Goal: Navigation & Orientation: Understand site structure

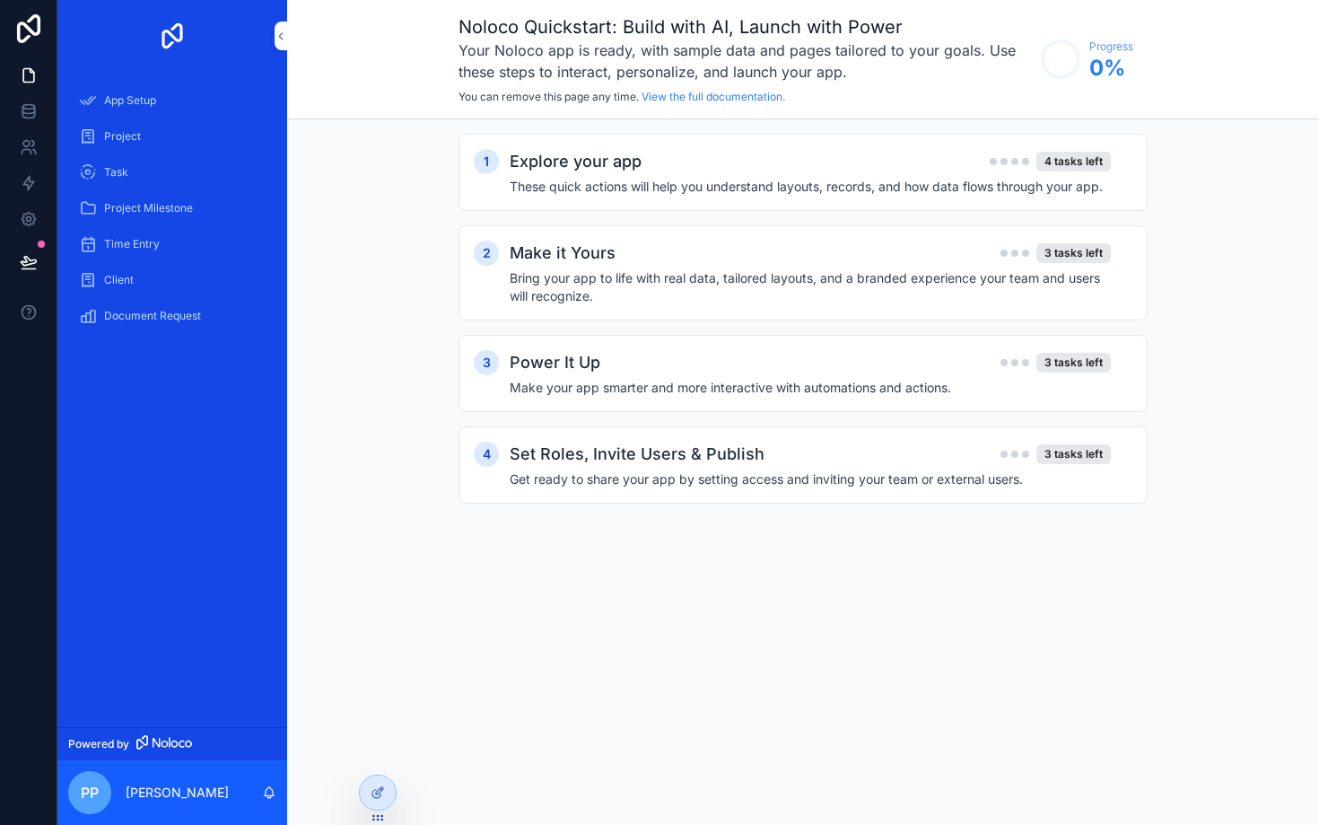
click at [168, 93] on div "App Setup" at bounding box center [172, 100] width 187 height 29
click at [131, 141] on span "Project" at bounding box center [122, 136] width 37 height 14
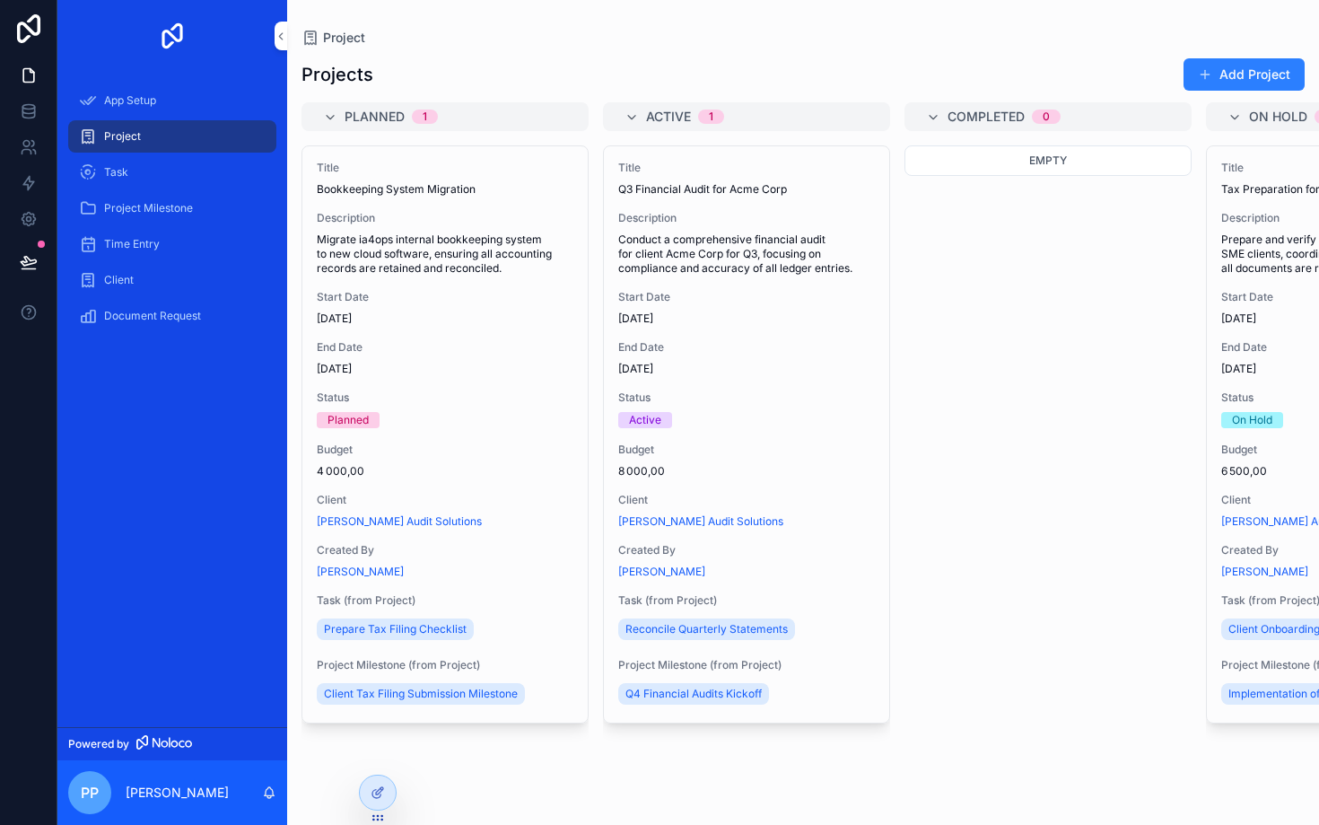
click at [135, 177] on div "Task" at bounding box center [172, 172] width 187 height 29
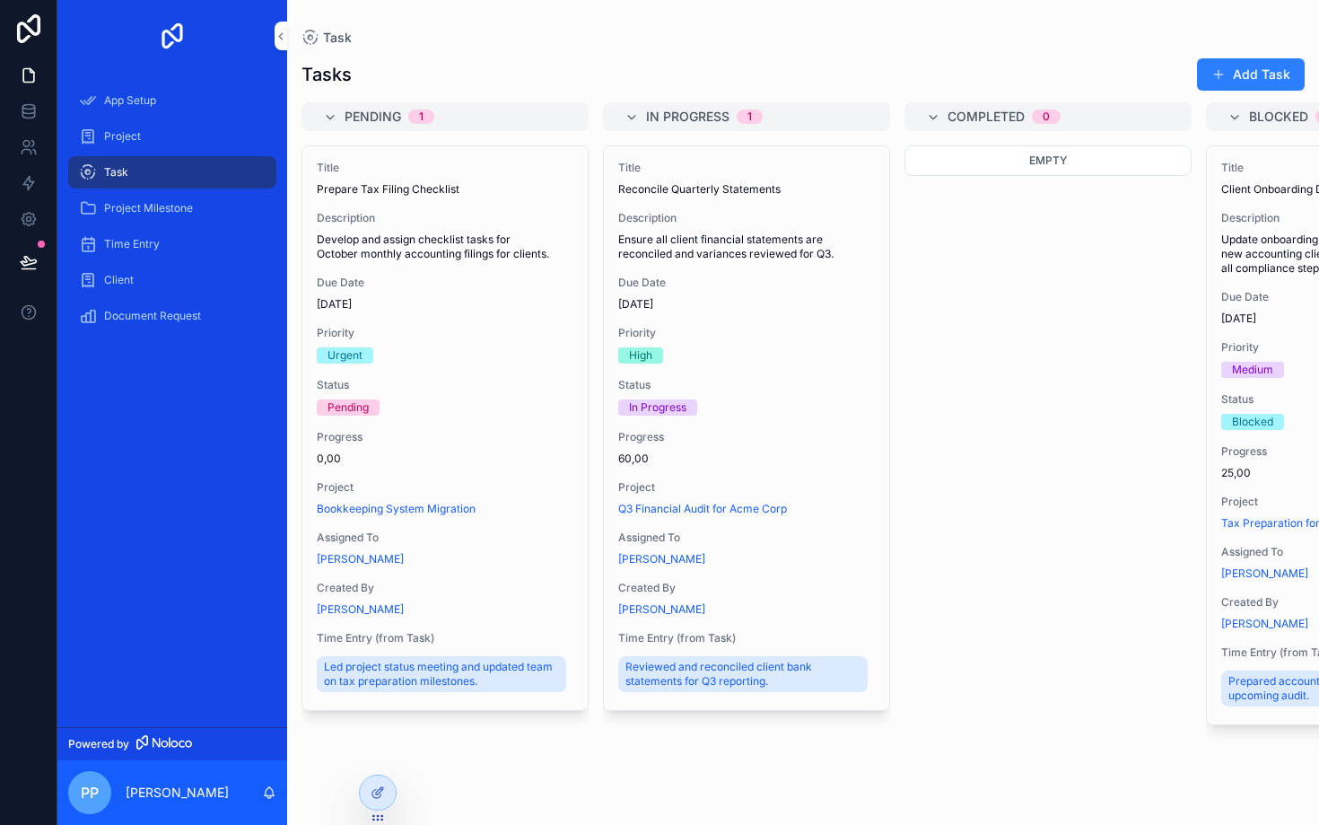
click at [138, 223] on link "Project Milestone" at bounding box center [172, 208] width 208 height 32
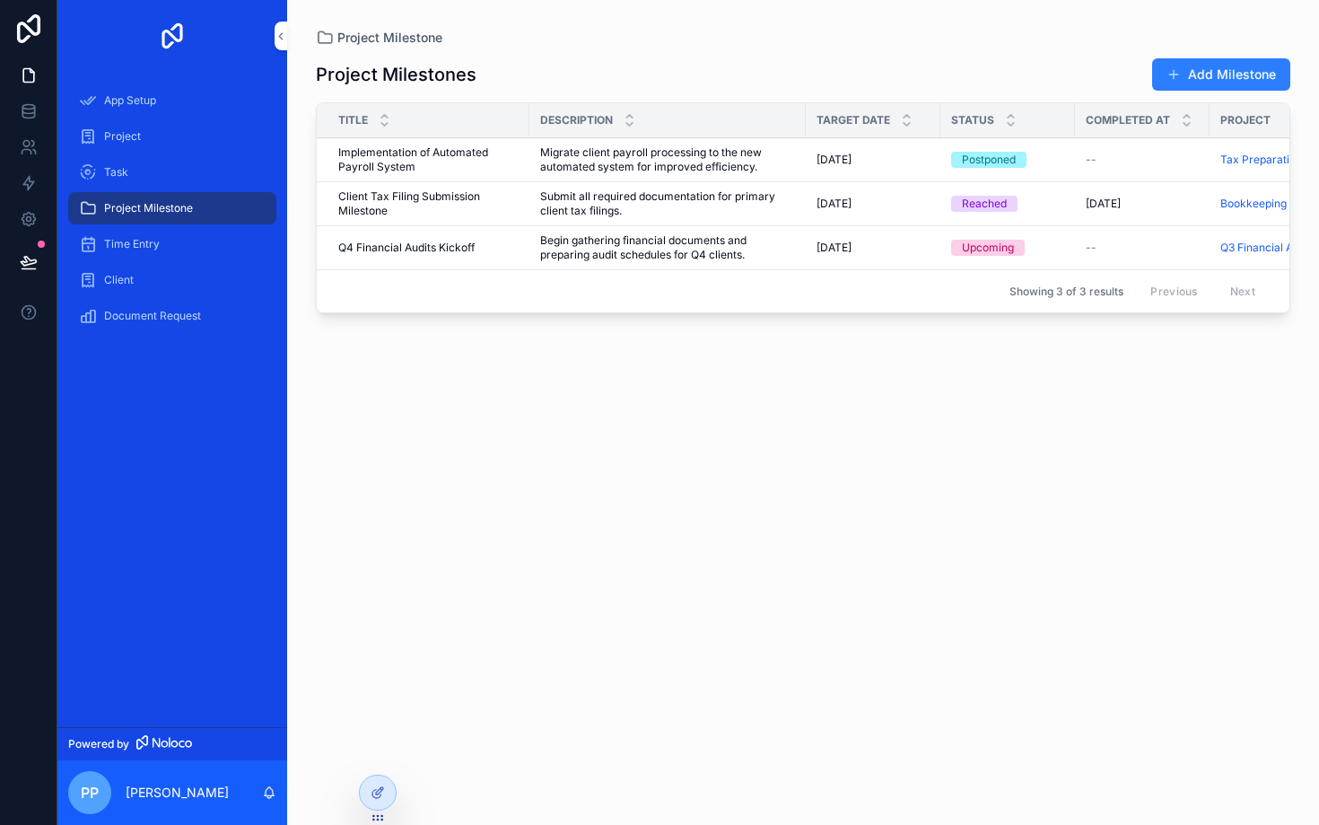
click at [137, 242] on span "Time Entry" at bounding box center [132, 244] width 56 height 14
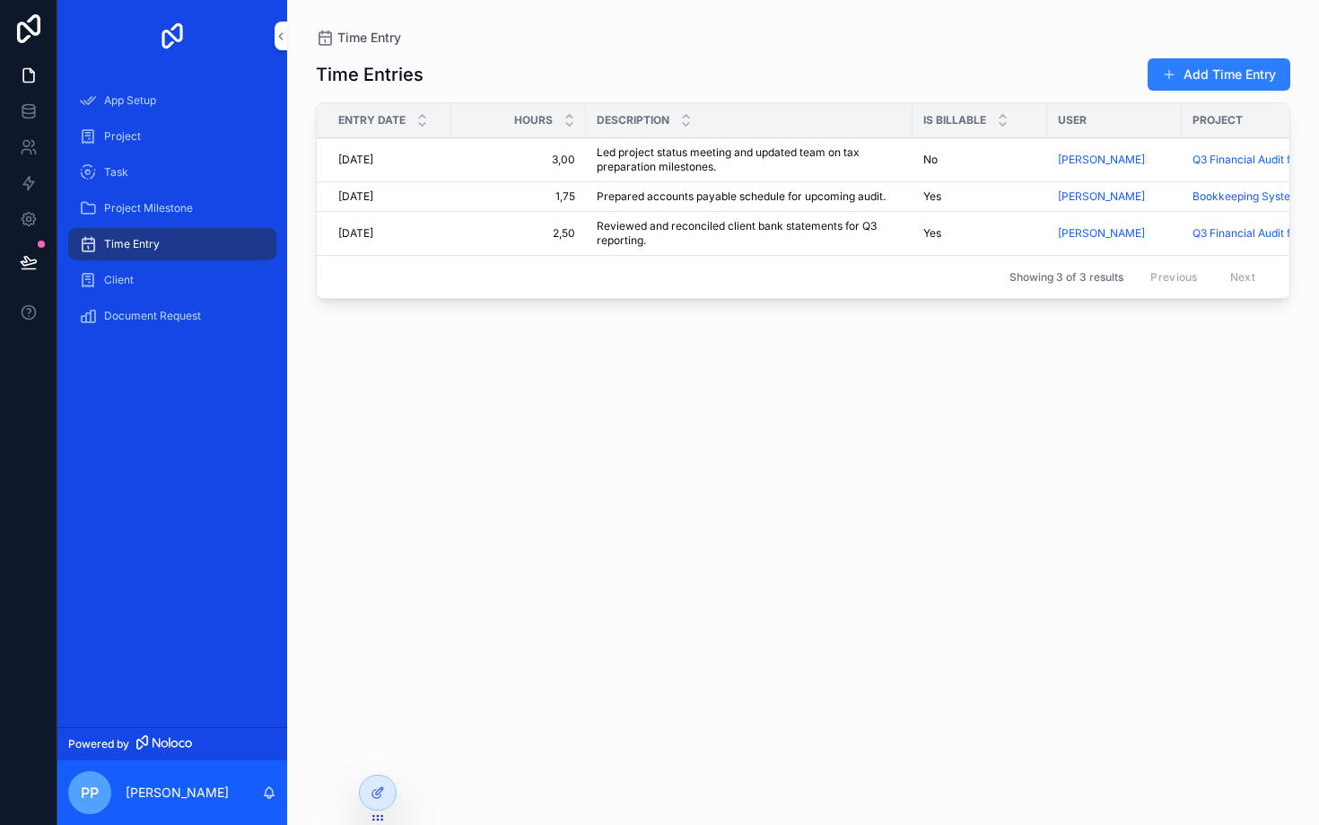
click at [163, 319] on span "Document Request" at bounding box center [152, 316] width 97 height 14
